Goal: Information Seeking & Learning: Learn about a topic

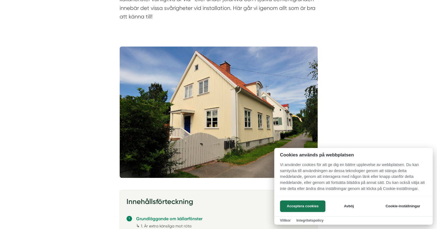
scroll to position [137, 0]
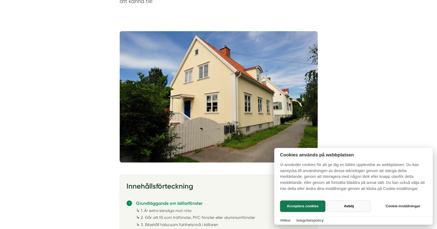
click at [345, 206] on button "Avböj" at bounding box center [349, 206] width 44 height 12
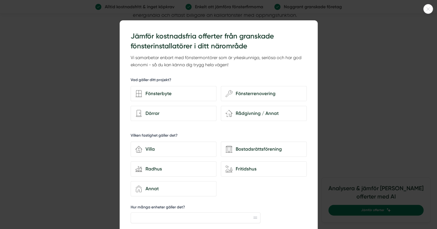
scroll to position [1181, 0]
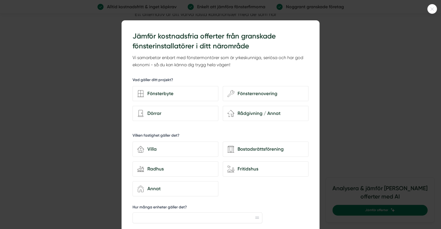
click at [430, 9] on icon at bounding box center [431, 8] width 9 height 3
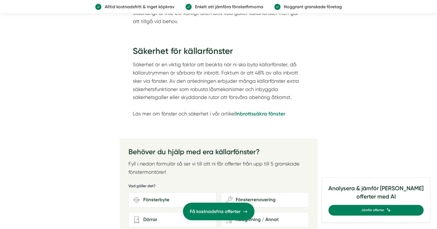
scroll to position [1374, 0]
click at [250, 111] on strong "Inbrottssäkra fönster" at bounding box center [260, 114] width 50 height 6
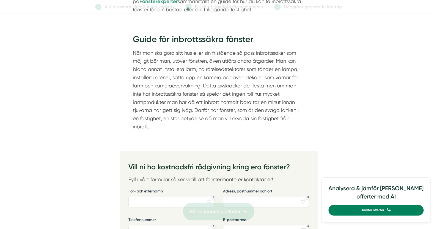
scroll to position [467, 0]
